Goal: Find specific page/section: Find specific page/section

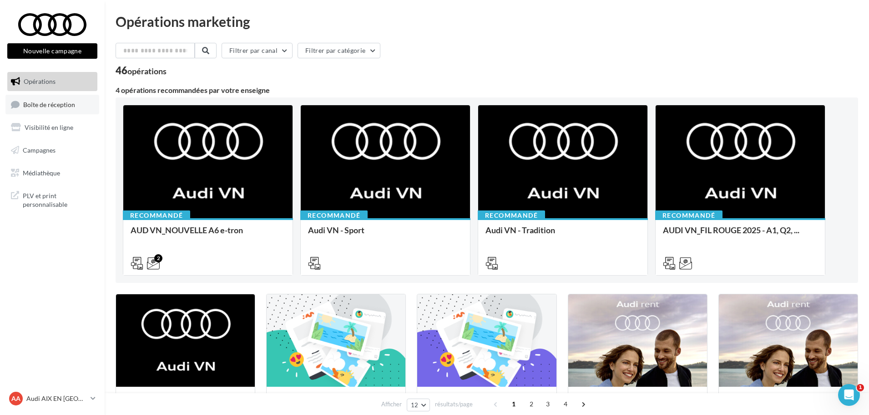
click at [52, 108] on span "Boîte de réception" at bounding box center [49, 104] width 52 height 8
